Goal: Use online tool/utility: Utilize a website feature to perform a specific function

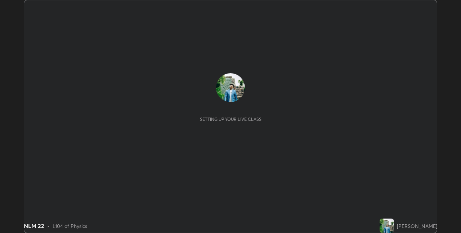
scroll to position [233, 461]
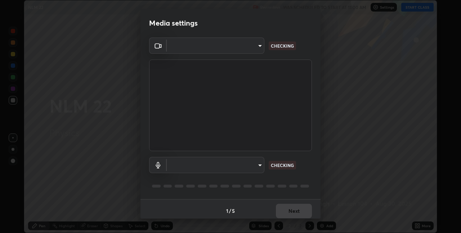
type input "8a437219b1c9d5fef93d1ec40e095ac8837f64dae60836980dab15105ba84f43"
type input "default"
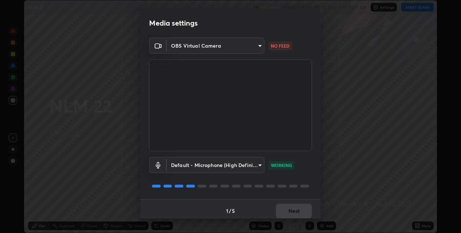
scroll to position [4, 0]
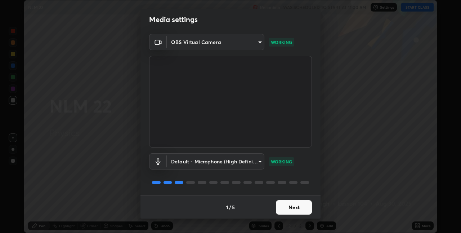
click at [291, 213] on button "Next" at bounding box center [294, 207] width 36 height 14
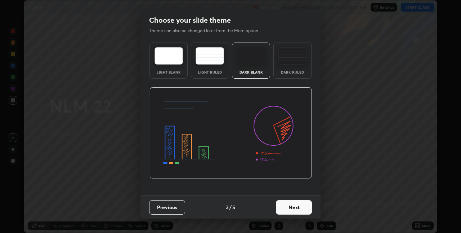
click at [291, 209] on button "Next" at bounding box center [294, 207] width 36 height 14
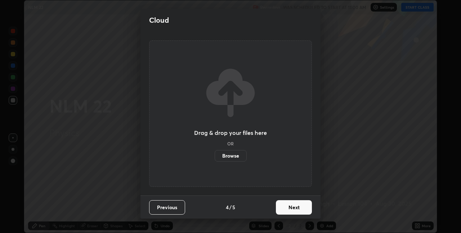
click at [291, 208] on button "Next" at bounding box center [294, 207] width 36 height 14
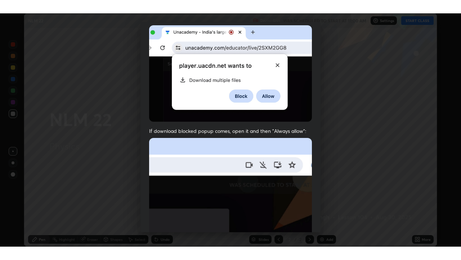
scroll to position [151, 0]
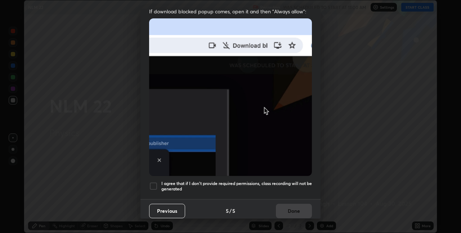
click at [155, 183] on div at bounding box center [153, 186] width 9 height 9
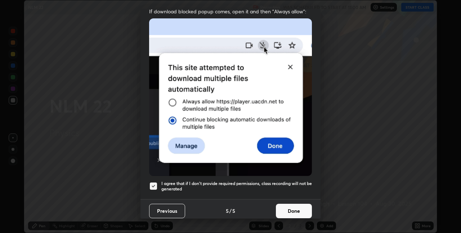
click at [282, 207] on button "Done" at bounding box center [294, 211] width 36 height 14
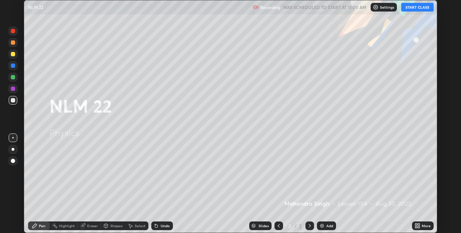
click at [417, 5] on button "START CLASS" at bounding box center [418, 7] width 32 height 9
click at [418, 226] on icon at bounding box center [418, 226] width 6 height 6
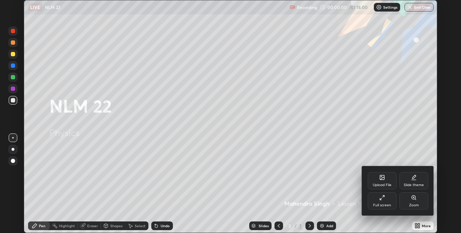
click at [386, 207] on div "Full screen" at bounding box center [382, 205] width 18 height 4
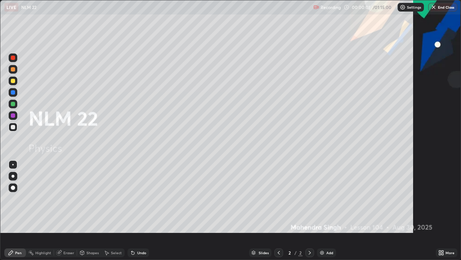
scroll to position [260, 461]
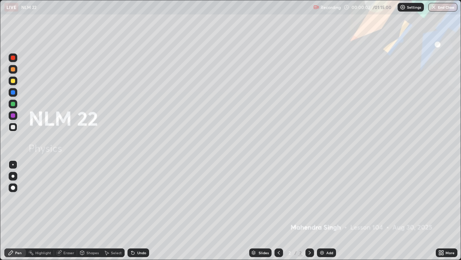
click at [328, 233] on div "Add" at bounding box center [326, 252] width 19 height 9
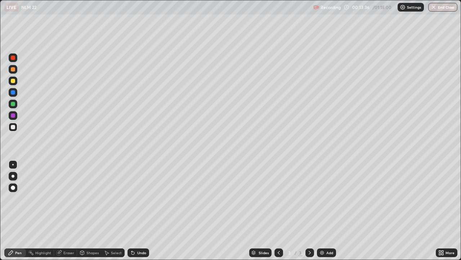
click at [320, 233] on img at bounding box center [322, 252] width 6 height 6
click at [325, 233] on div "Add" at bounding box center [326, 252] width 19 height 9
click at [94, 233] on div "Shapes" at bounding box center [89, 252] width 25 height 9
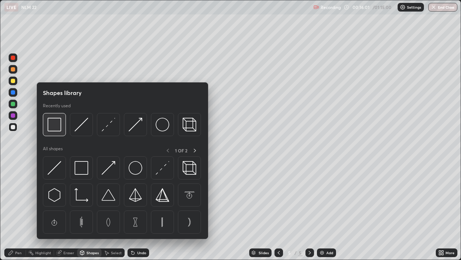
click at [58, 131] on img at bounding box center [55, 125] width 14 height 14
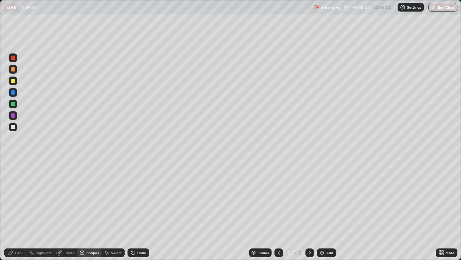
click at [17, 233] on div "Pen" at bounding box center [15, 252] width 22 height 9
click at [115, 233] on div "Select" at bounding box center [116, 253] width 11 height 4
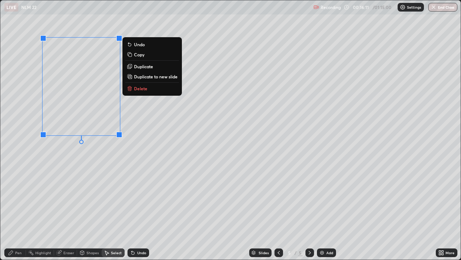
click at [139, 88] on p "Delete" at bounding box center [140, 88] width 13 height 6
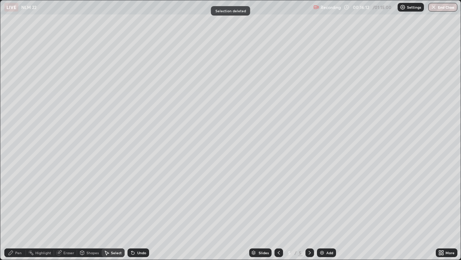
click at [16, 233] on div "Pen" at bounding box center [18, 253] width 6 height 4
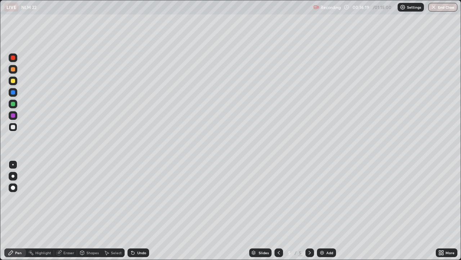
click at [14, 80] on div at bounding box center [13, 81] width 4 height 4
click at [132, 233] on icon at bounding box center [133, 252] width 3 height 3
click at [12, 103] on div at bounding box center [13, 104] width 4 height 4
click at [16, 128] on div at bounding box center [13, 127] width 9 height 9
click at [329, 233] on div "Add" at bounding box center [330, 253] width 7 height 4
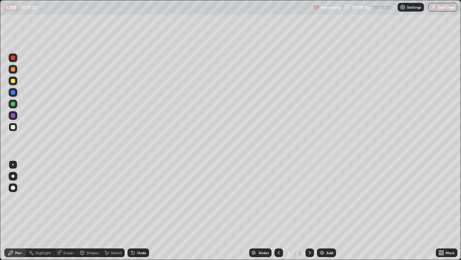
click at [13, 127] on div at bounding box center [13, 127] width 4 height 4
click at [13, 69] on div at bounding box center [13, 69] width 4 height 4
click at [17, 82] on div at bounding box center [13, 80] width 9 height 9
click at [13, 129] on div at bounding box center [13, 127] width 4 height 4
click at [14, 81] on div at bounding box center [13, 81] width 4 height 4
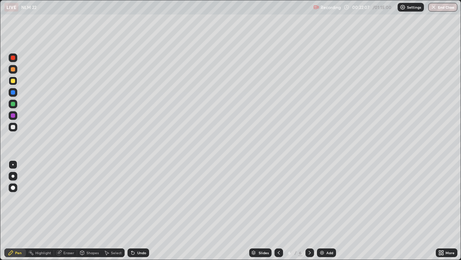
click at [14, 105] on div at bounding box center [13, 104] width 4 height 4
click at [324, 233] on div "Add" at bounding box center [326, 252] width 19 height 9
click at [14, 129] on div at bounding box center [13, 127] width 4 height 4
click at [13, 70] on div at bounding box center [13, 69] width 4 height 4
click at [12, 128] on div at bounding box center [13, 127] width 4 height 4
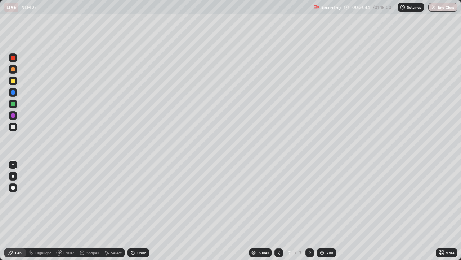
click at [135, 233] on div "Undo" at bounding box center [139, 252] width 22 height 9
click at [327, 233] on div "Add" at bounding box center [330, 253] width 7 height 4
click at [92, 233] on div "Shapes" at bounding box center [93, 253] width 12 height 4
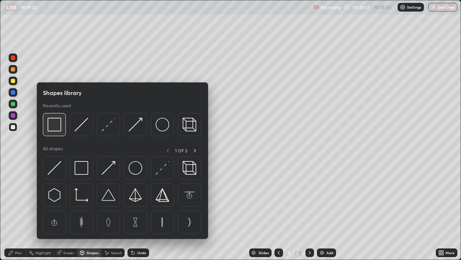
click at [56, 126] on img at bounding box center [55, 125] width 14 height 14
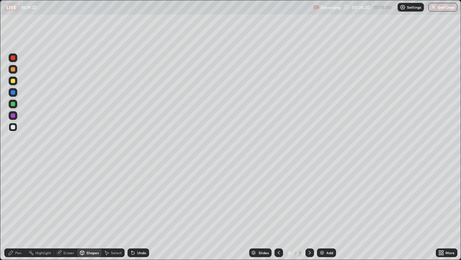
click at [17, 233] on div "Pen" at bounding box center [18, 253] width 6 height 4
click at [114, 233] on div "Select" at bounding box center [116, 253] width 11 height 4
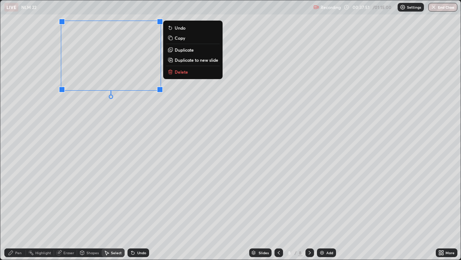
click at [173, 71] on button "Delete" at bounding box center [193, 71] width 54 height 9
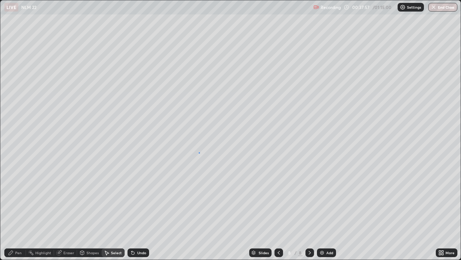
click at [199, 152] on div "0 ° Undo Copy Duplicate Duplicate to new slide Delete" at bounding box center [230, 129] width 461 height 259
click at [17, 233] on div "Pen" at bounding box center [18, 253] width 6 height 4
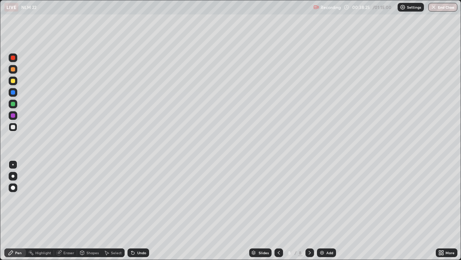
click at [82, 233] on icon at bounding box center [82, 253] width 0 height 3
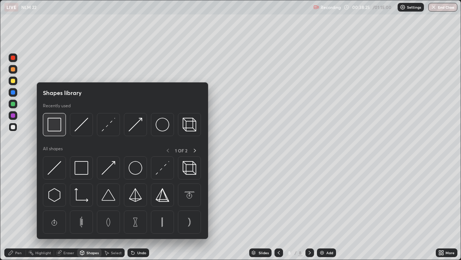
click at [54, 125] on img at bounding box center [55, 125] width 14 height 14
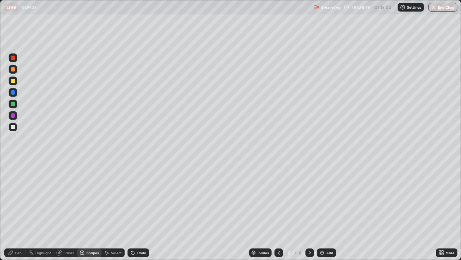
click at [14, 233] on div "Pen" at bounding box center [15, 252] width 22 height 9
click at [83, 233] on icon at bounding box center [82, 252] width 4 height 4
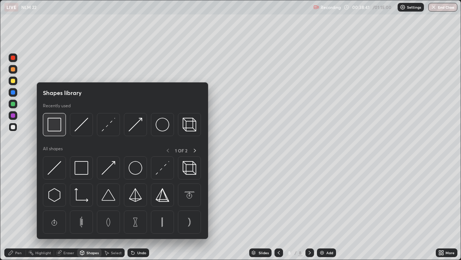
click at [54, 124] on img at bounding box center [55, 125] width 14 height 14
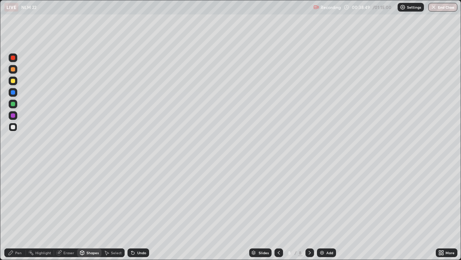
click at [12, 233] on icon at bounding box center [11, 252] width 4 height 4
click at [12, 68] on div at bounding box center [13, 69] width 4 height 4
click at [14, 102] on div at bounding box center [13, 104] width 4 height 4
click at [14, 81] on div at bounding box center [13, 81] width 4 height 4
click at [14, 93] on div at bounding box center [13, 92] width 4 height 4
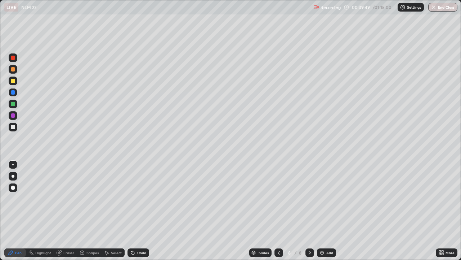
click at [13, 127] on div at bounding box center [13, 127] width 4 height 4
click at [327, 233] on div "Add" at bounding box center [330, 253] width 7 height 4
click at [13, 69] on div at bounding box center [13, 69] width 4 height 4
click at [15, 93] on div at bounding box center [13, 92] width 4 height 4
click at [16, 128] on div at bounding box center [13, 127] width 9 height 9
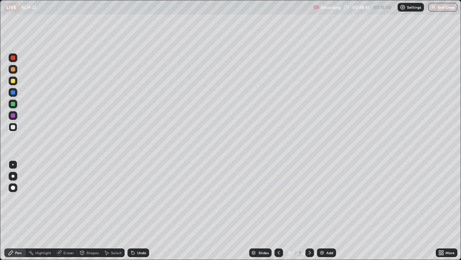
click at [13, 70] on div at bounding box center [13, 69] width 4 height 4
click at [108, 233] on icon at bounding box center [107, 253] width 4 height 4
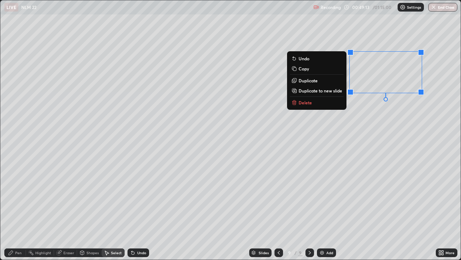
click at [314, 103] on button "Delete" at bounding box center [317, 102] width 54 height 9
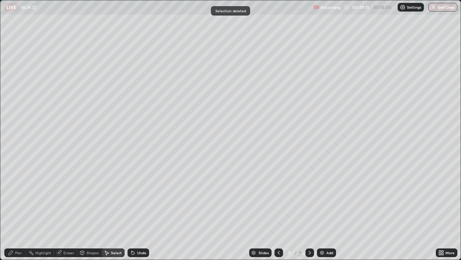
click at [18, 233] on div "Pen" at bounding box center [18, 253] width 6 height 4
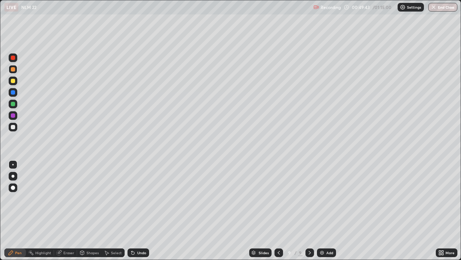
click at [14, 101] on div at bounding box center [13, 103] width 9 height 9
click at [328, 233] on div "Add" at bounding box center [330, 253] width 7 height 4
click at [13, 81] on div at bounding box center [13, 81] width 4 height 4
click at [327, 233] on div "Add" at bounding box center [330, 253] width 7 height 4
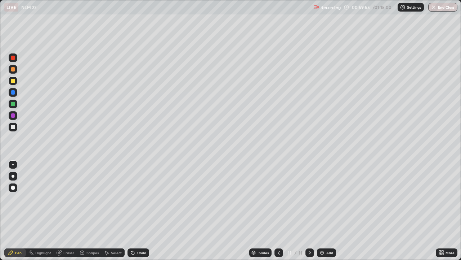
click at [14, 130] on div at bounding box center [13, 127] width 9 height 9
click at [133, 233] on icon at bounding box center [133, 252] width 6 height 6
click at [14, 93] on div at bounding box center [13, 92] width 4 height 4
click at [14, 70] on div at bounding box center [13, 69] width 4 height 4
click at [13, 103] on div at bounding box center [13, 104] width 4 height 4
